Goal: Information Seeking & Learning: Learn about a topic

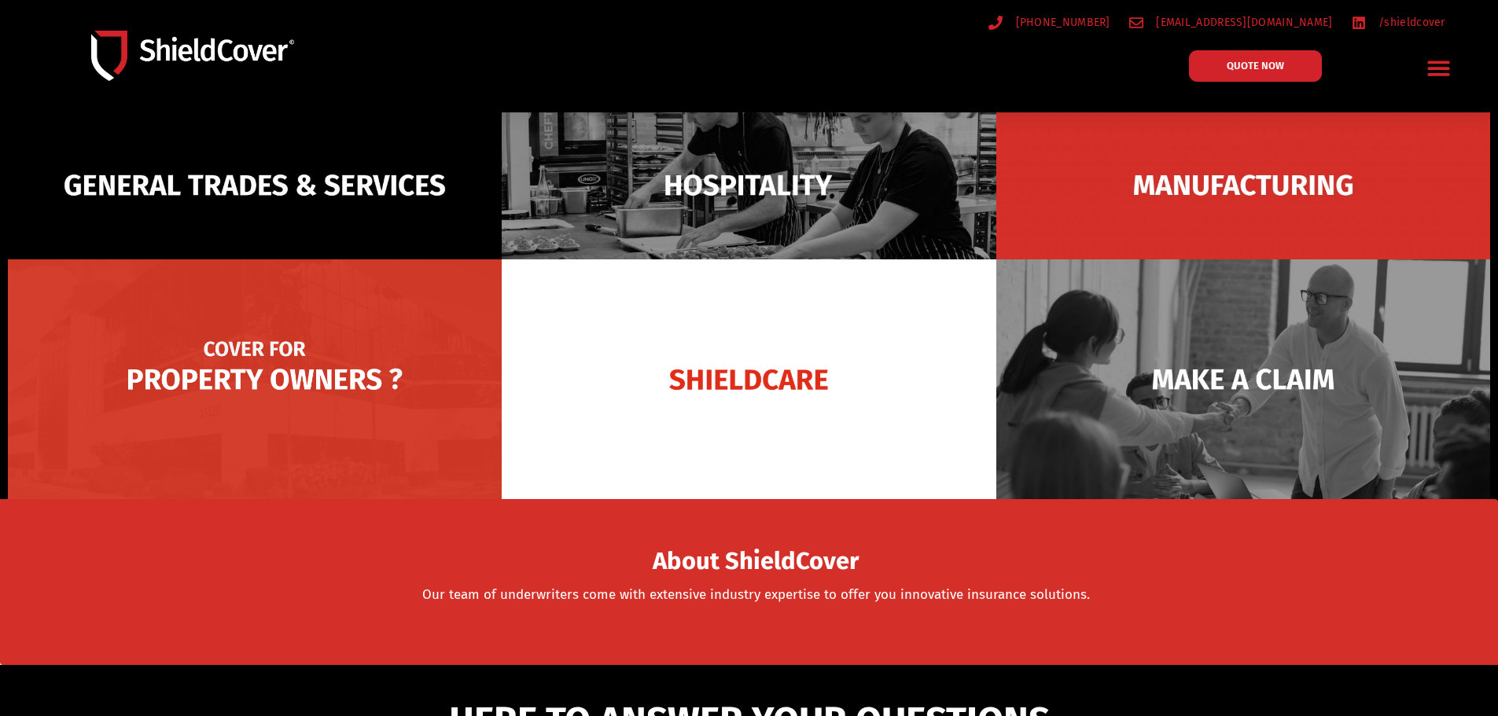
click at [343, 317] on img at bounding box center [255, 379] width 494 height 240
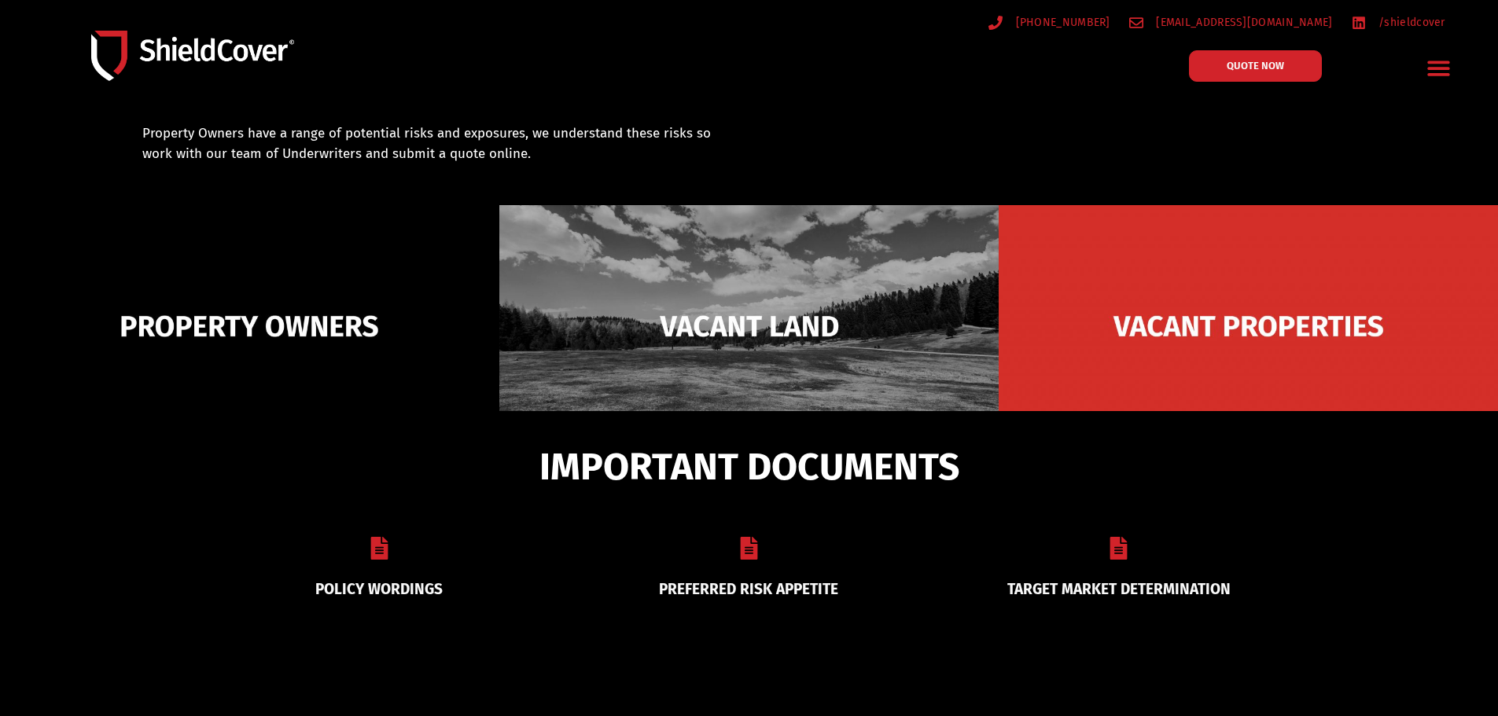
scroll to position [236, 0]
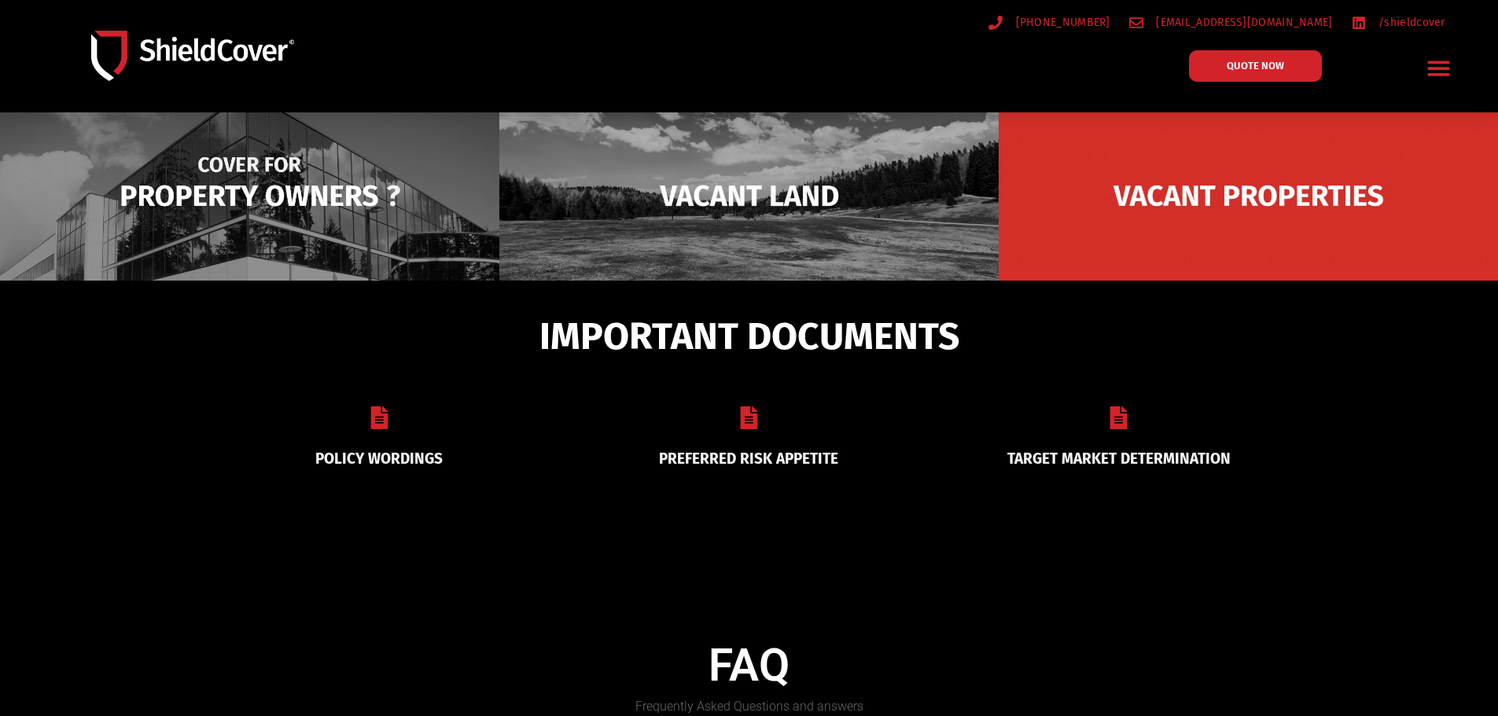
click at [370, 218] on img at bounding box center [249, 196] width 499 height 242
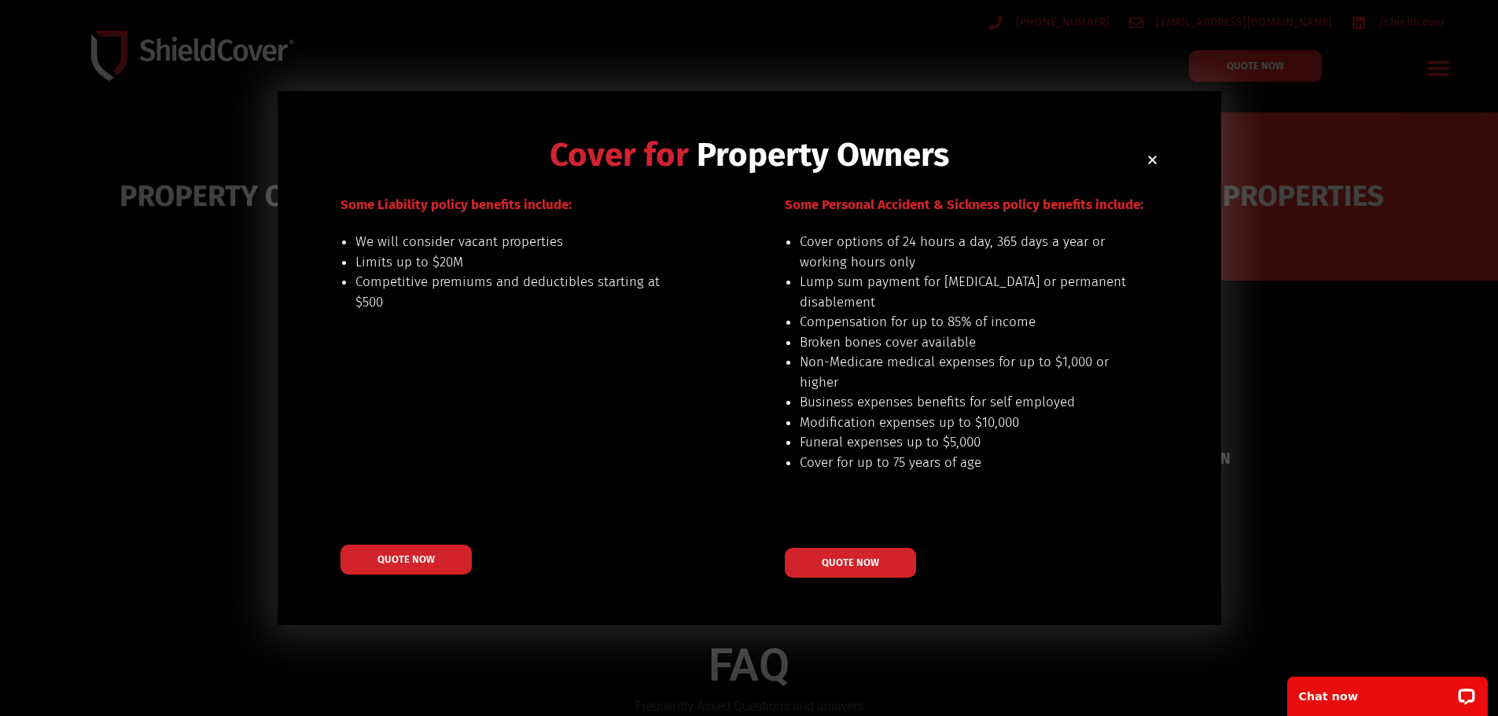
scroll to position [0, 0]
click at [1143, 160] on h2 "Cover for Property Owners" at bounding box center [749, 154] width 818 height 33
click at [1148, 161] on icon "Close" at bounding box center [1152, 160] width 12 height 12
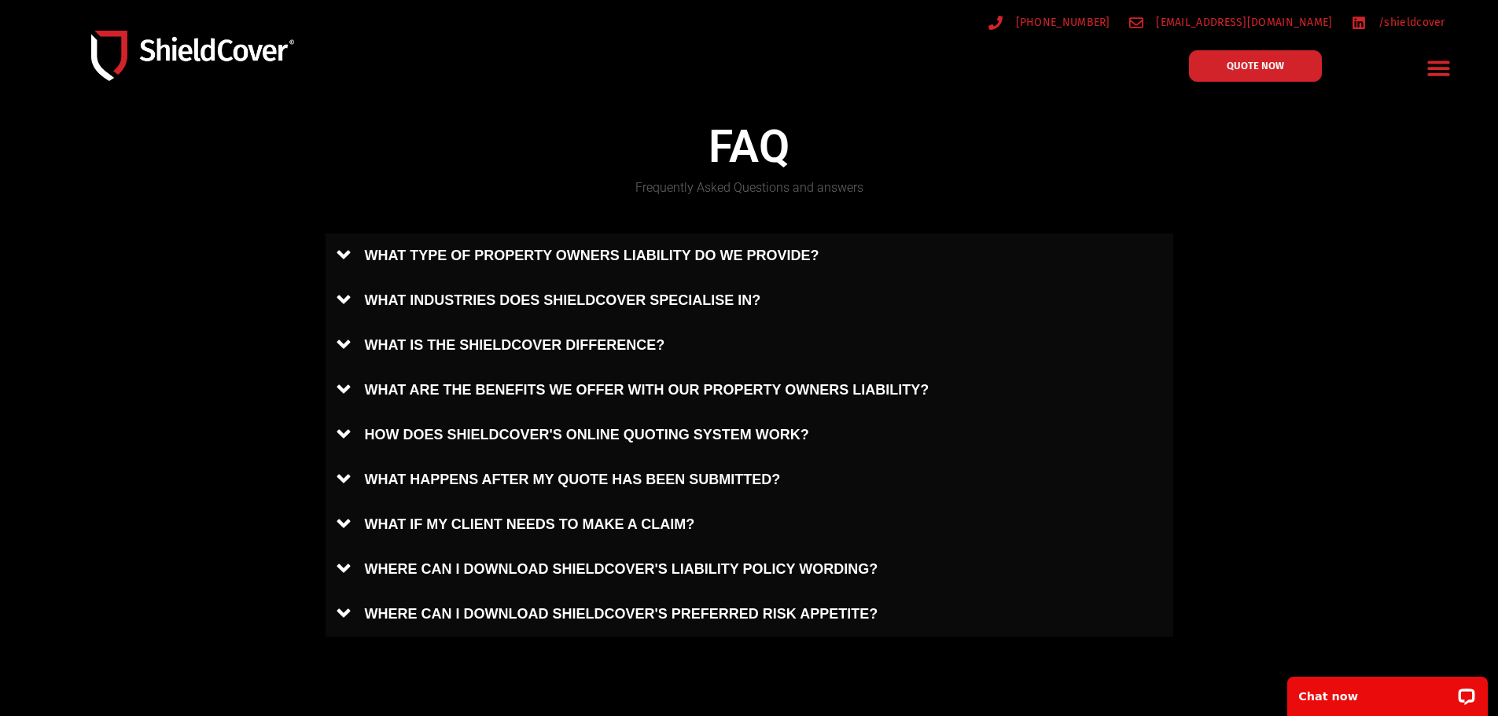
scroll to position [708, 0]
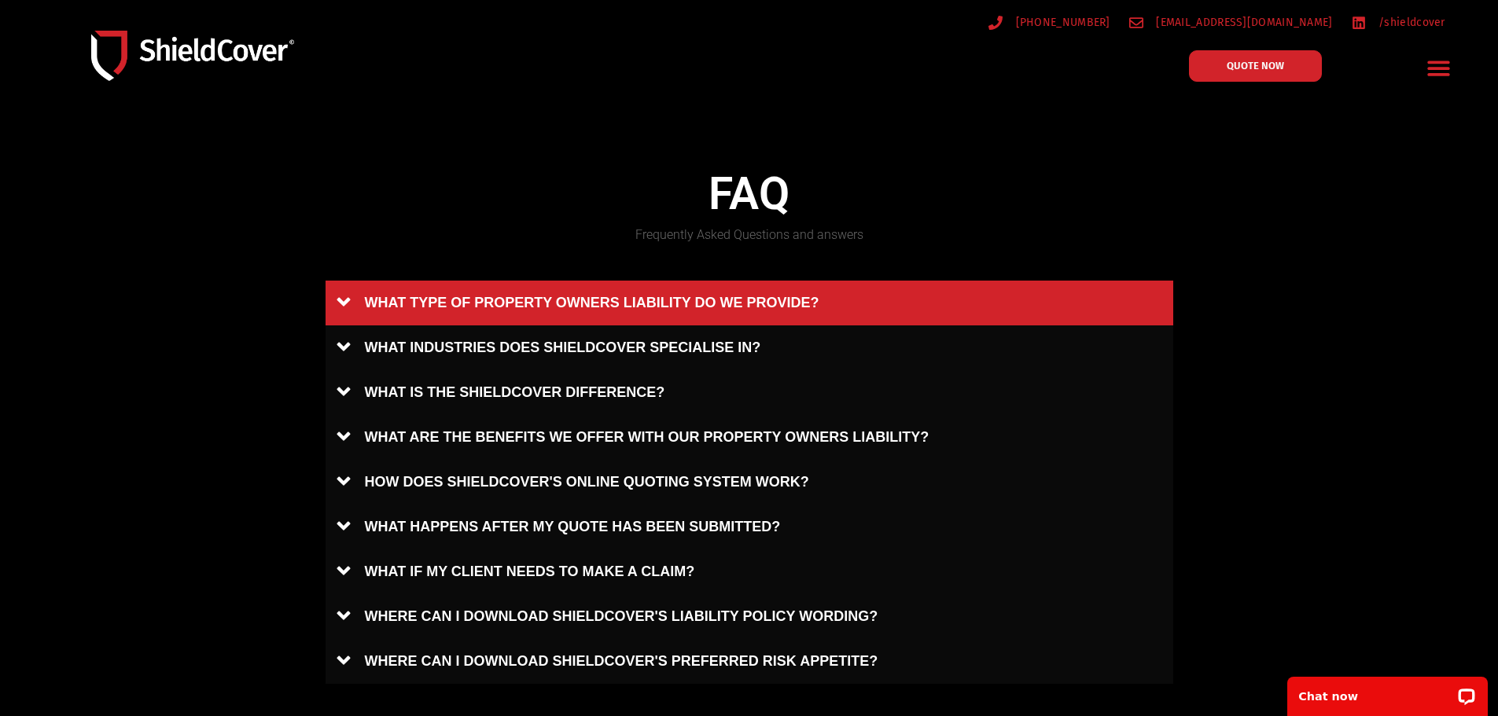
click at [341, 311] on link "WHAT TYPE OF PROPERTY OWNERS LIABILITY DO WE PROVIDE?" at bounding box center [749, 303] width 848 height 45
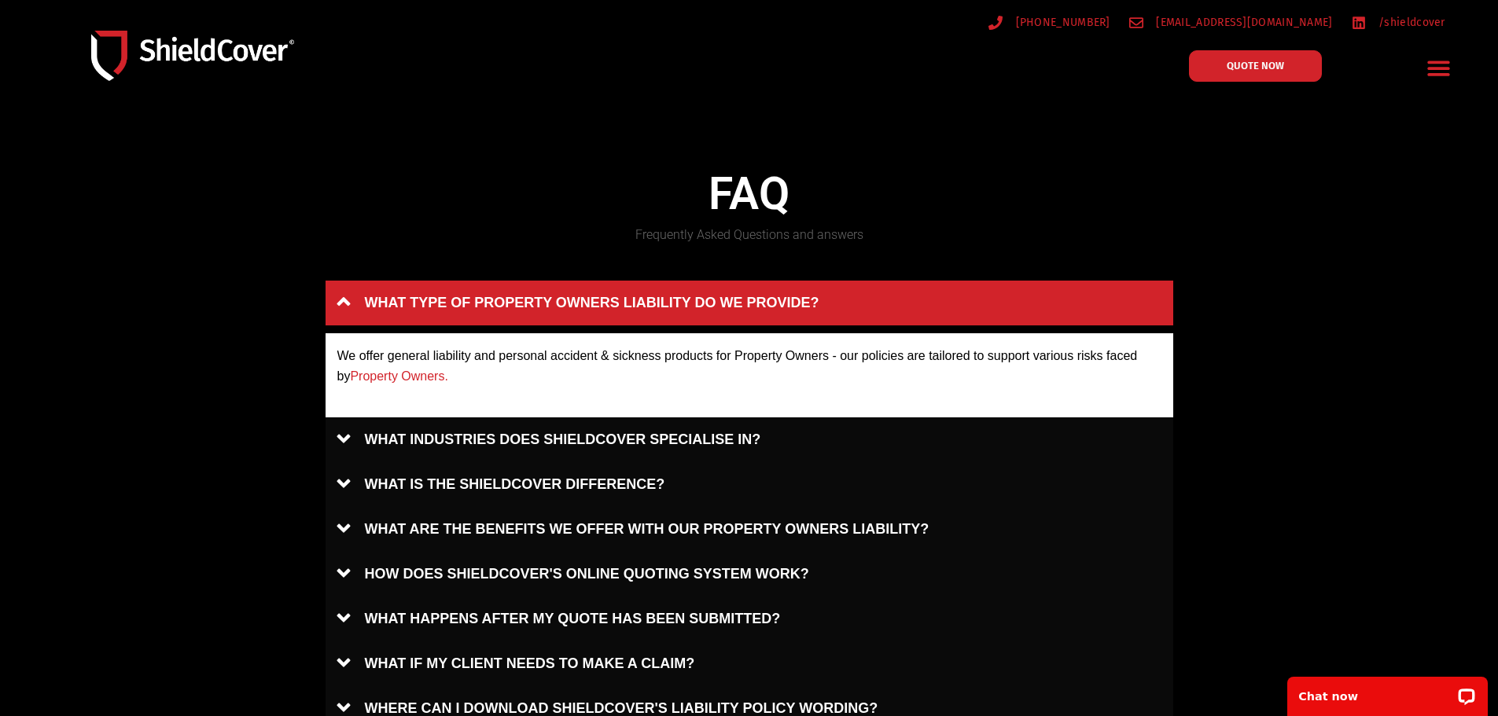
click at [340, 296] on link "WHAT TYPE OF PROPERTY OWNERS LIABILITY DO WE PROVIDE?" at bounding box center [749, 303] width 848 height 45
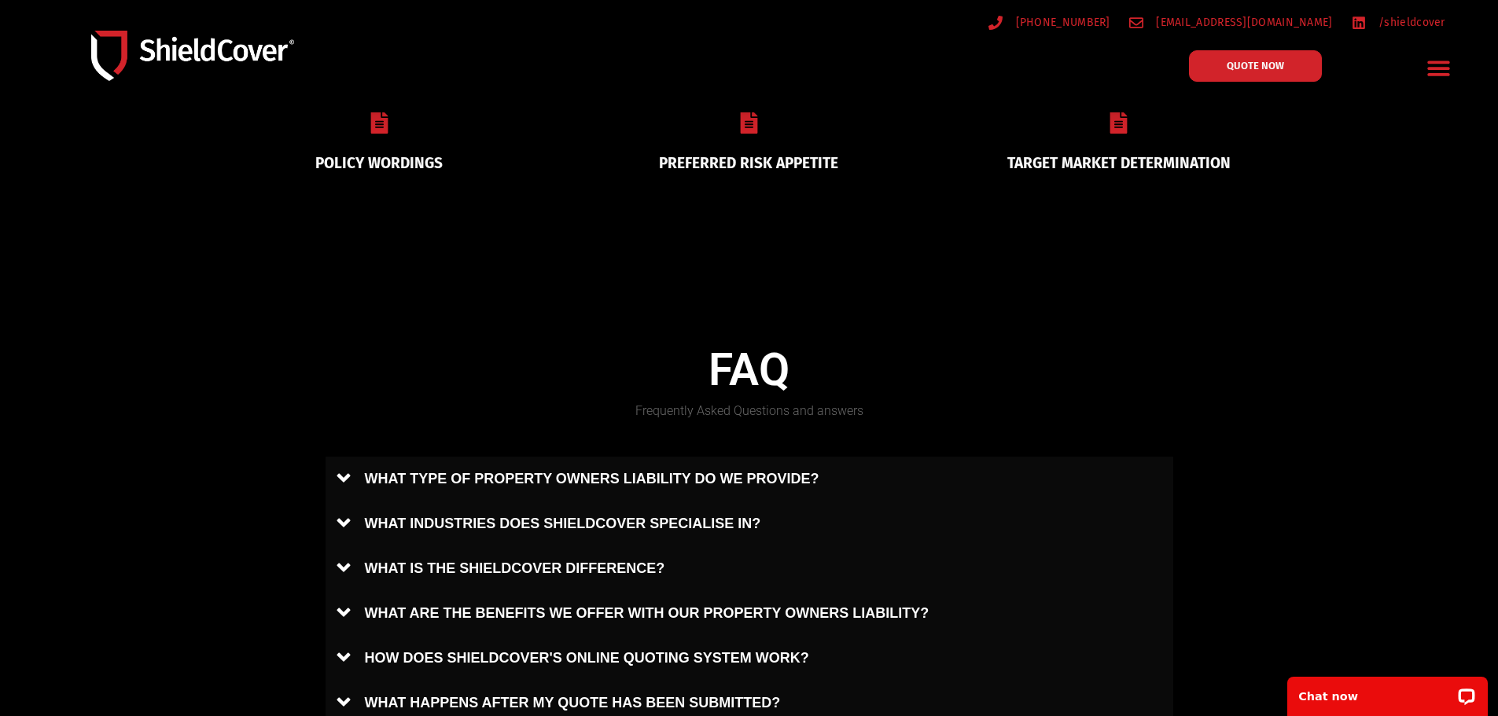
scroll to position [314, 0]
